Goal: Find specific page/section: Find specific page/section

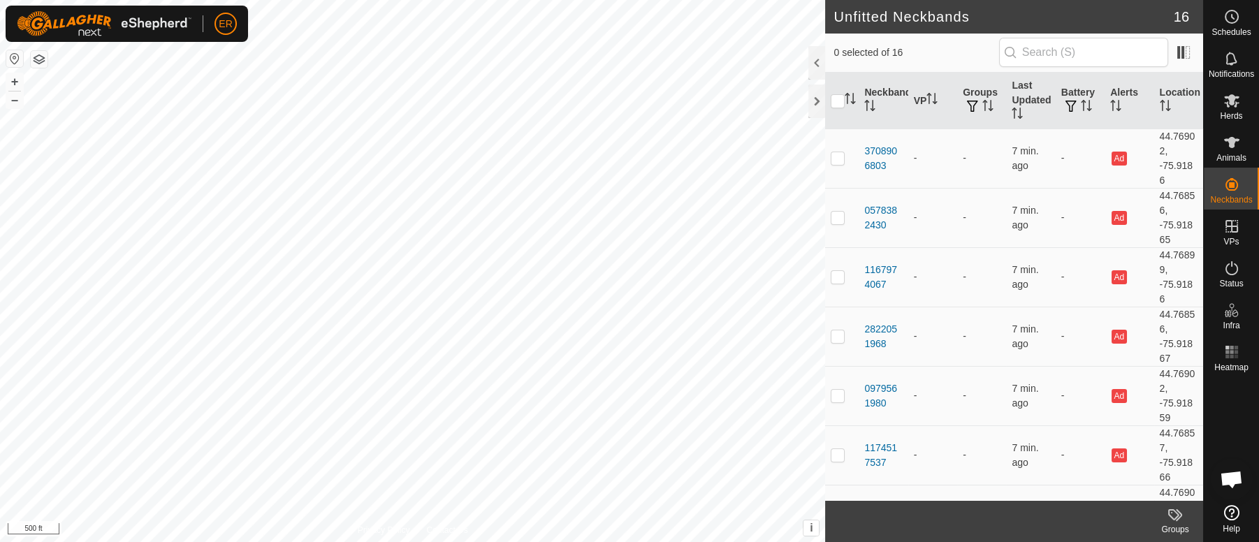
scroll to position [11598, 0]
click at [13, 81] on button "+" at bounding box center [14, 81] width 17 height 17
click at [18, 83] on button "+" at bounding box center [14, 81] width 17 height 17
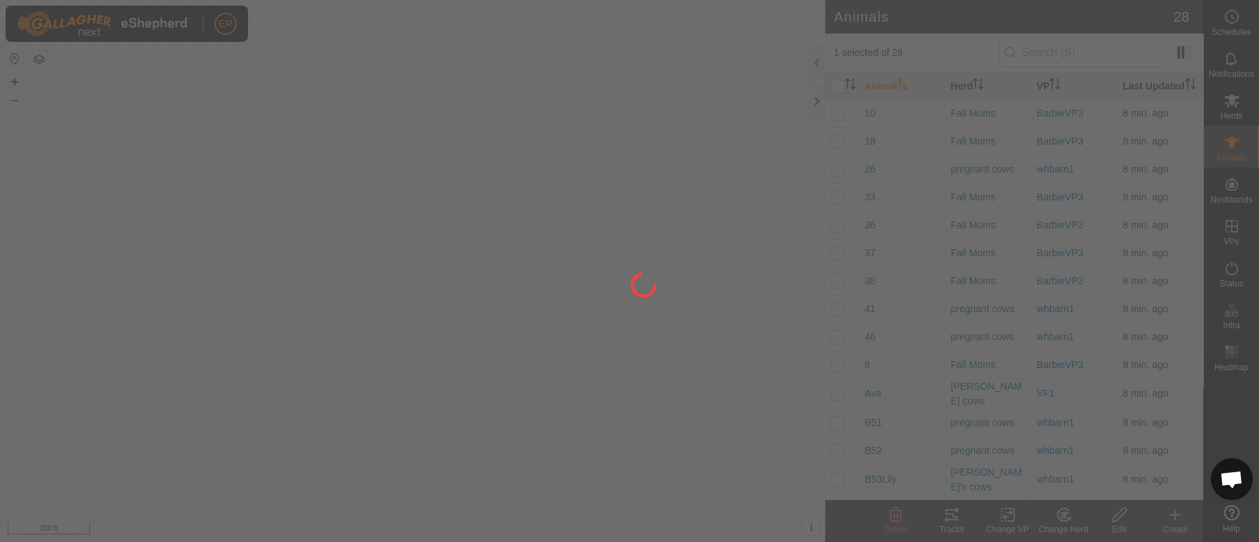
click at [513, 145] on div at bounding box center [629, 271] width 1259 height 542
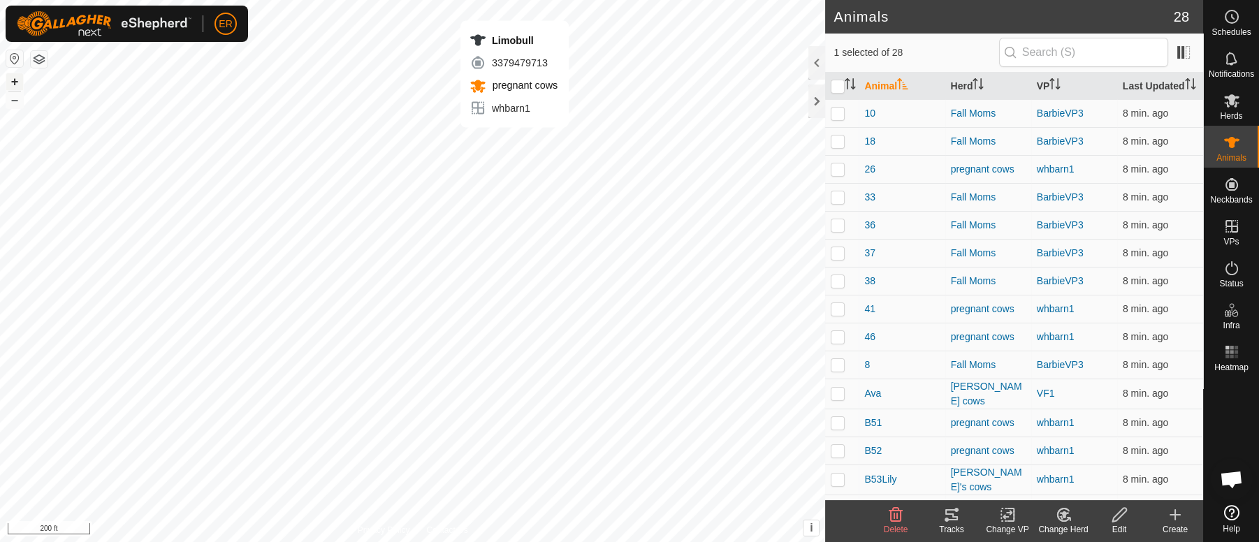
checkbox input "false"
